Goal: Task Accomplishment & Management: Manage account settings

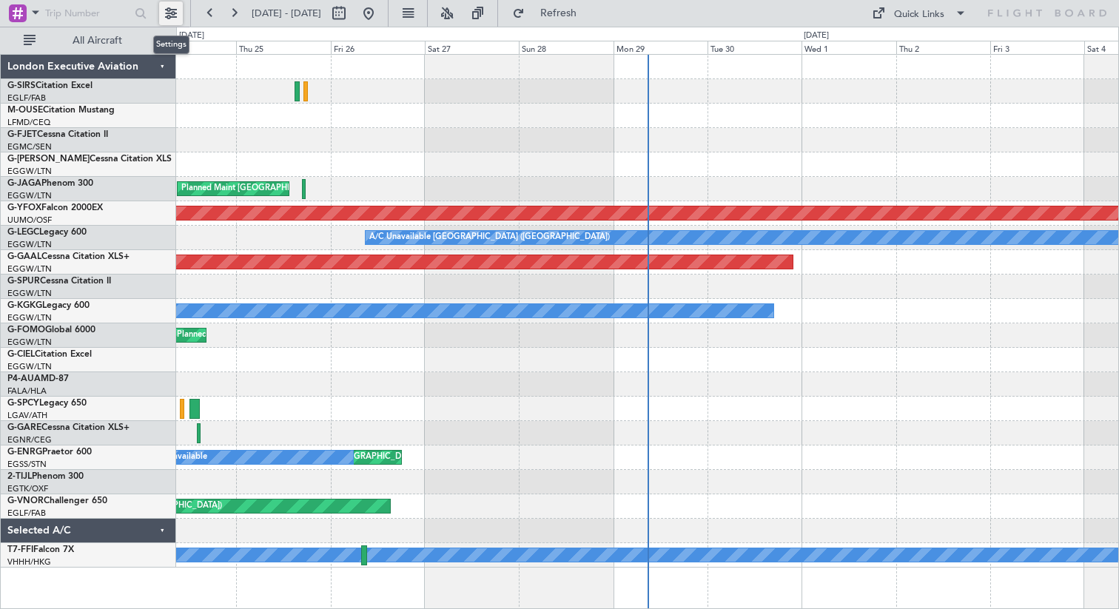
click at [168, 11] on button at bounding box center [171, 13] width 24 height 24
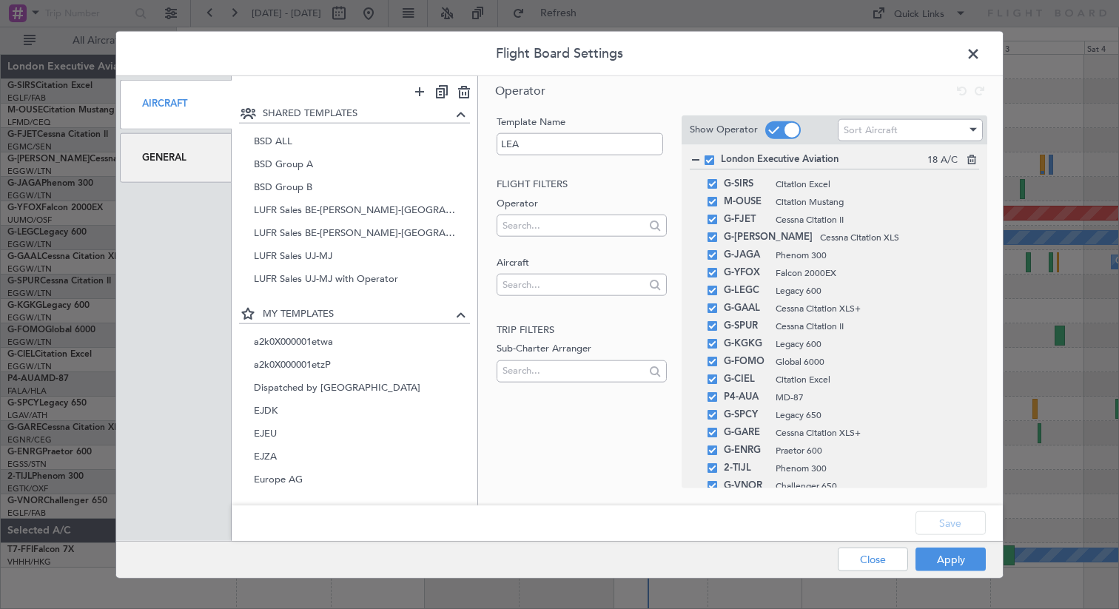
click at [980, 60] on span at bounding box center [980, 57] width 0 height 30
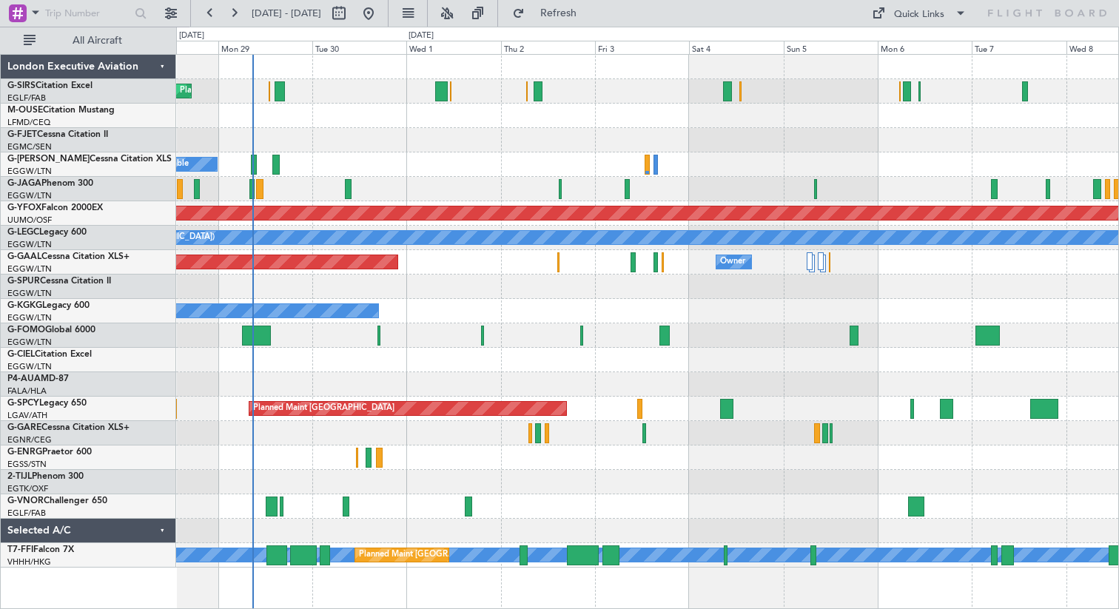
click at [357, 170] on div "Planned Maint [GEOGRAPHIC_DATA] ([GEOGRAPHIC_DATA]) A/C Unavailable AOG Maint O…" at bounding box center [647, 311] width 942 height 513
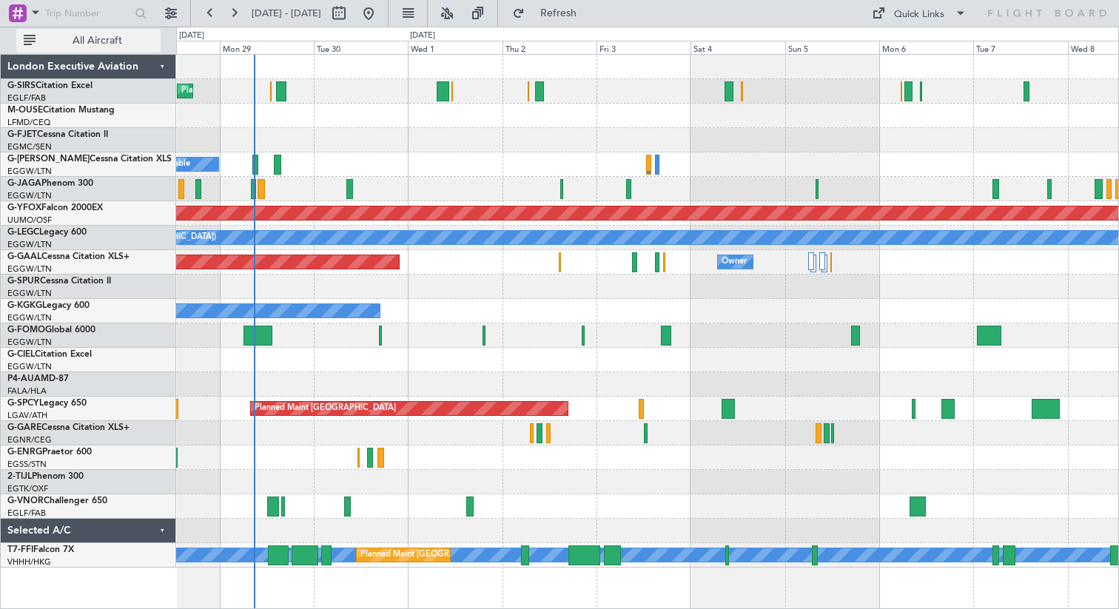
click at [122, 40] on span "All Aircraft" at bounding box center [97, 41] width 118 height 10
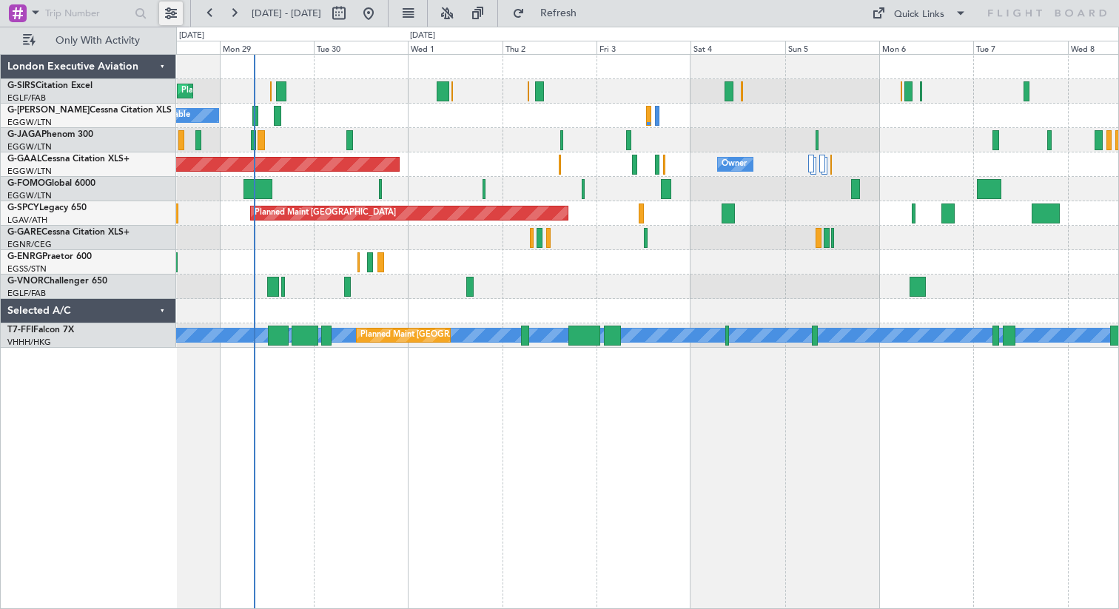
click at [175, 18] on button at bounding box center [171, 13] width 24 height 24
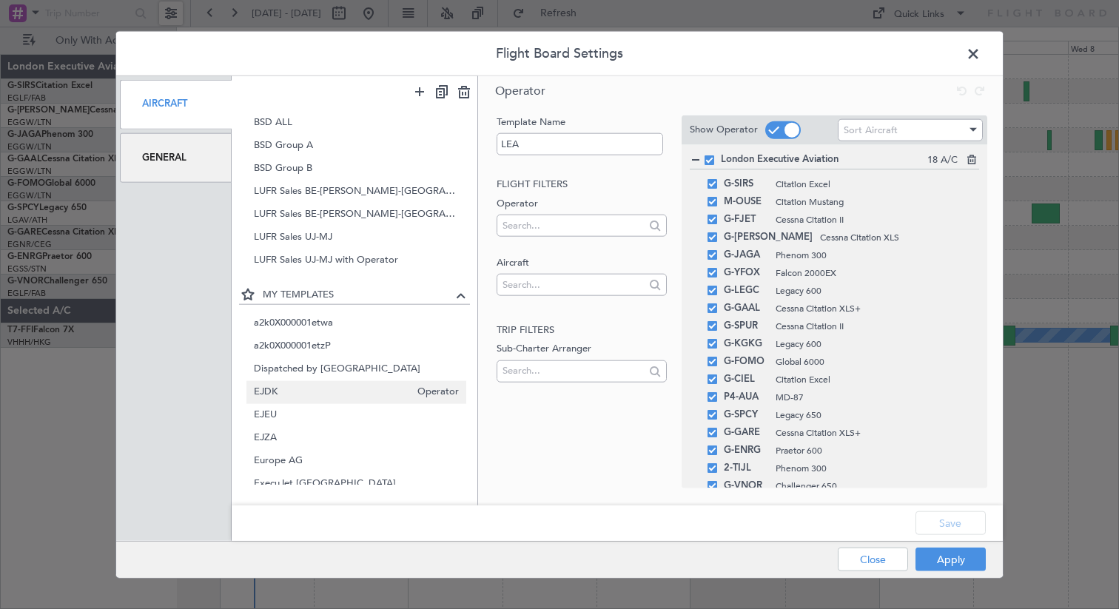
scroll to position [24, 0]
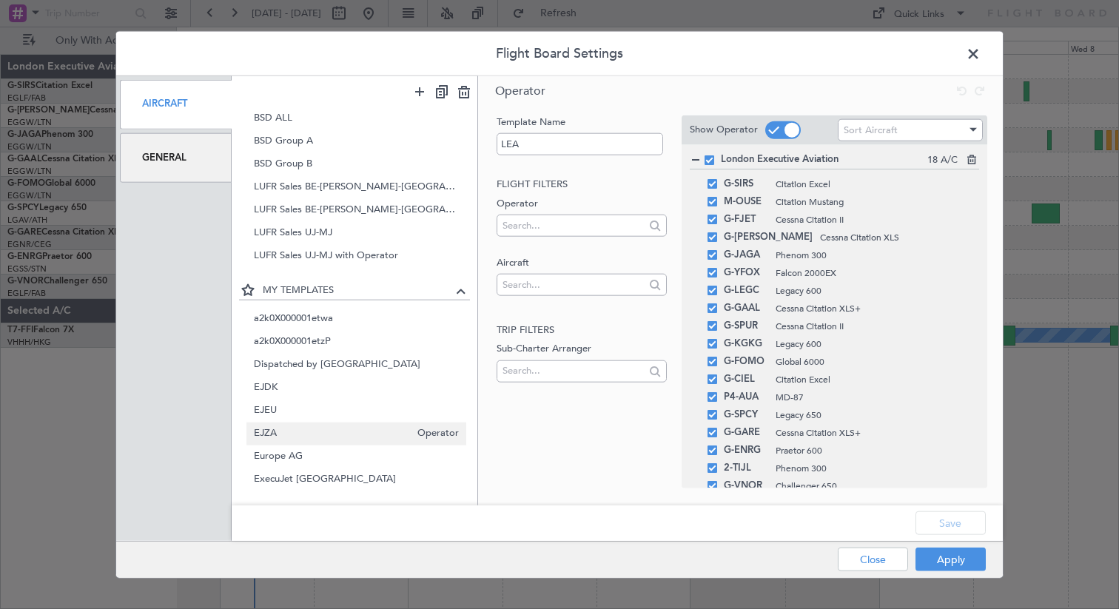
click at [304, 428] on span "EJZA" at bounding box center [332, 434] width 157 height 16
type input "EJZA"
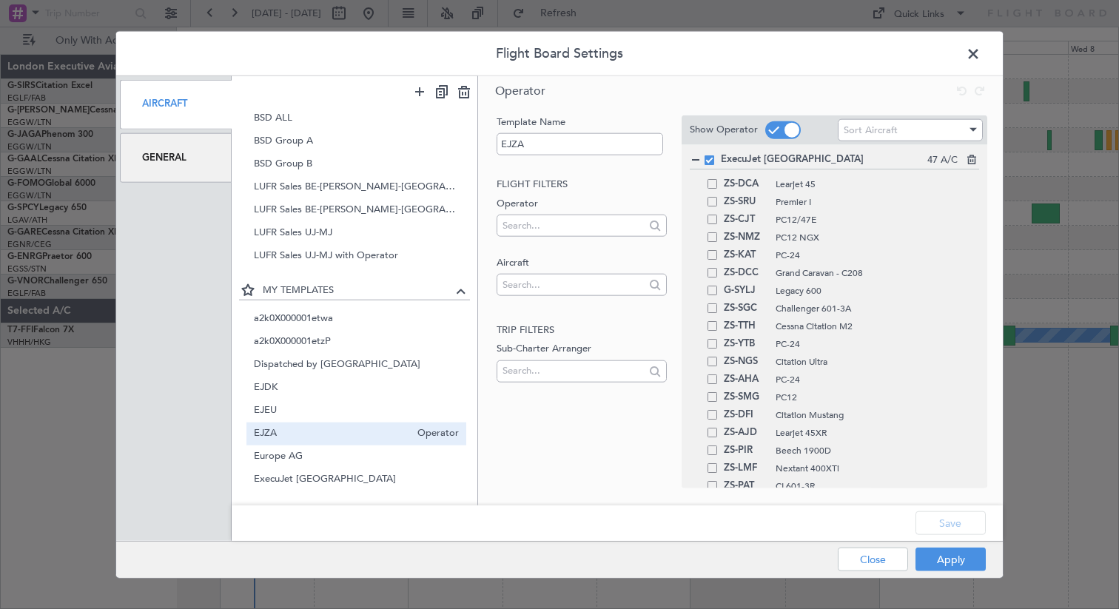
click at [709, 158] on span at bounding box center [709, 160] width 10 height 10
click at [715, 155] on input "checkbox" at bounding box center [715, 155] width 0 height 0
click at [709, 158] on span at bounding box center [709, 160] width 10 height 10
click at [715, 155] on input "checkbox" at bounding box center [715, 155] width 0 height 0
click at [980, 50] on span at bounding box center [980, 57] width 0 height 30
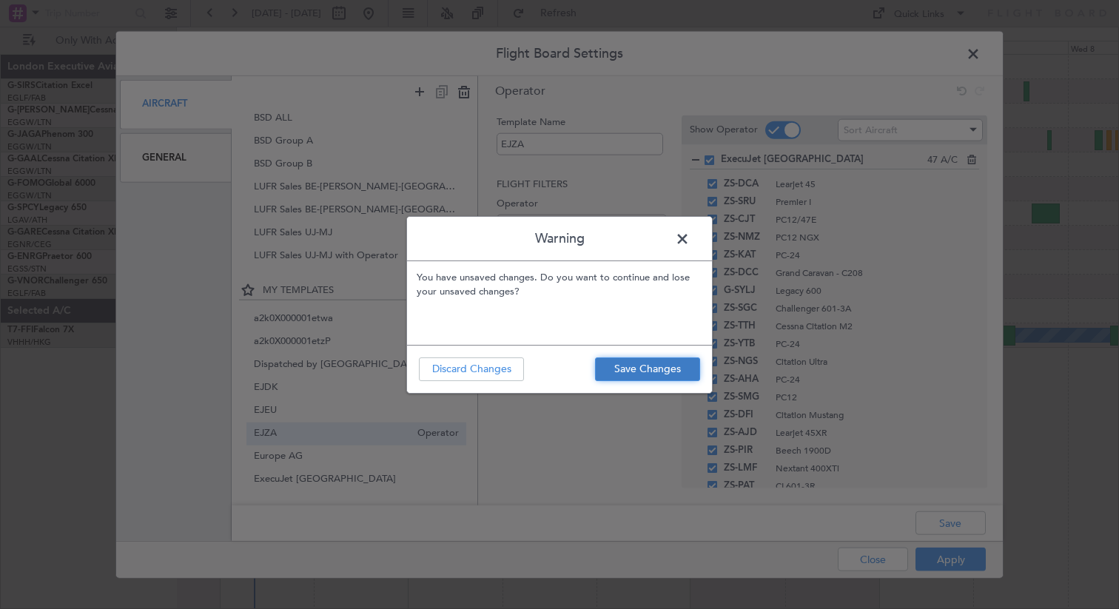
click at [642, 361] on button "Save Changes" at bounding box center [647, 369] width 105 height 24
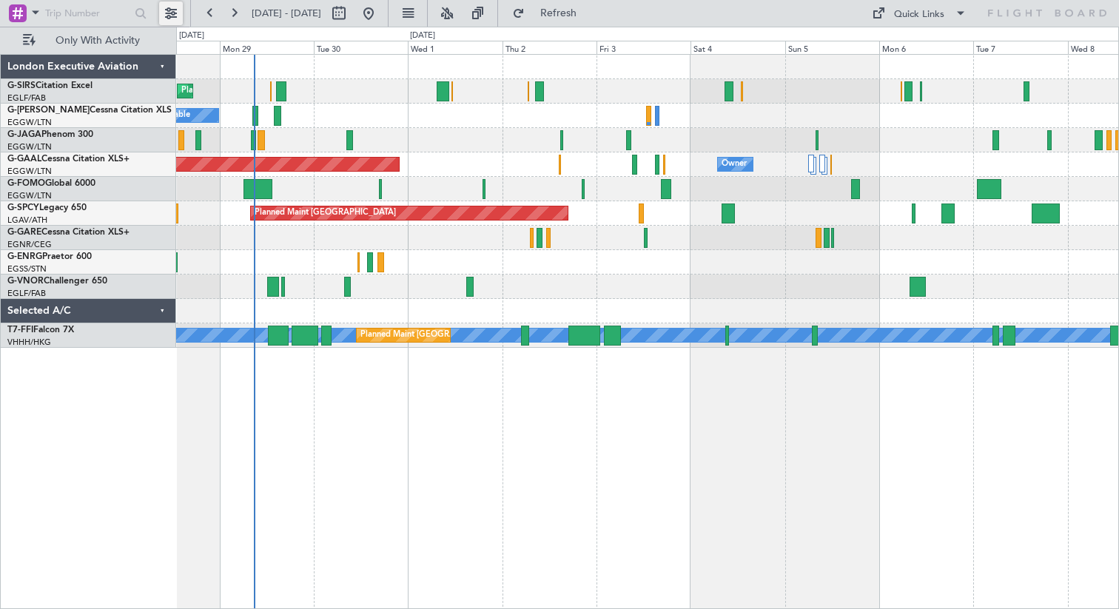
click at [168, 9] on button at bounding box center [171, 13] width 24 height 24
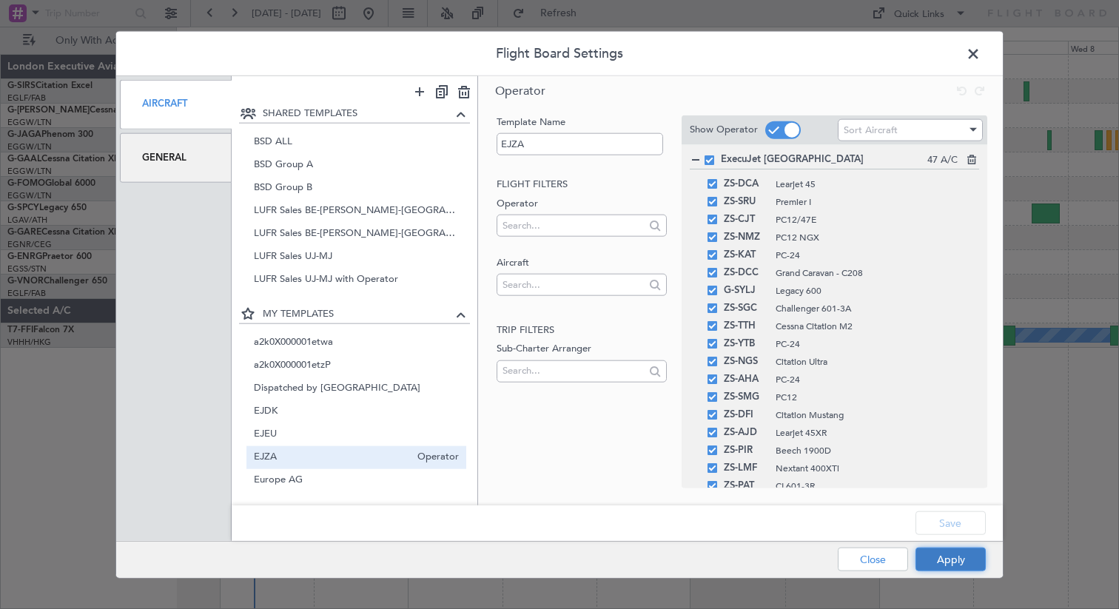
click at [947, 560] on button "Apply" at bounding box center [950, 559] width 70 height 24
